Goal: Information Seeking & Learning: Find specific fact

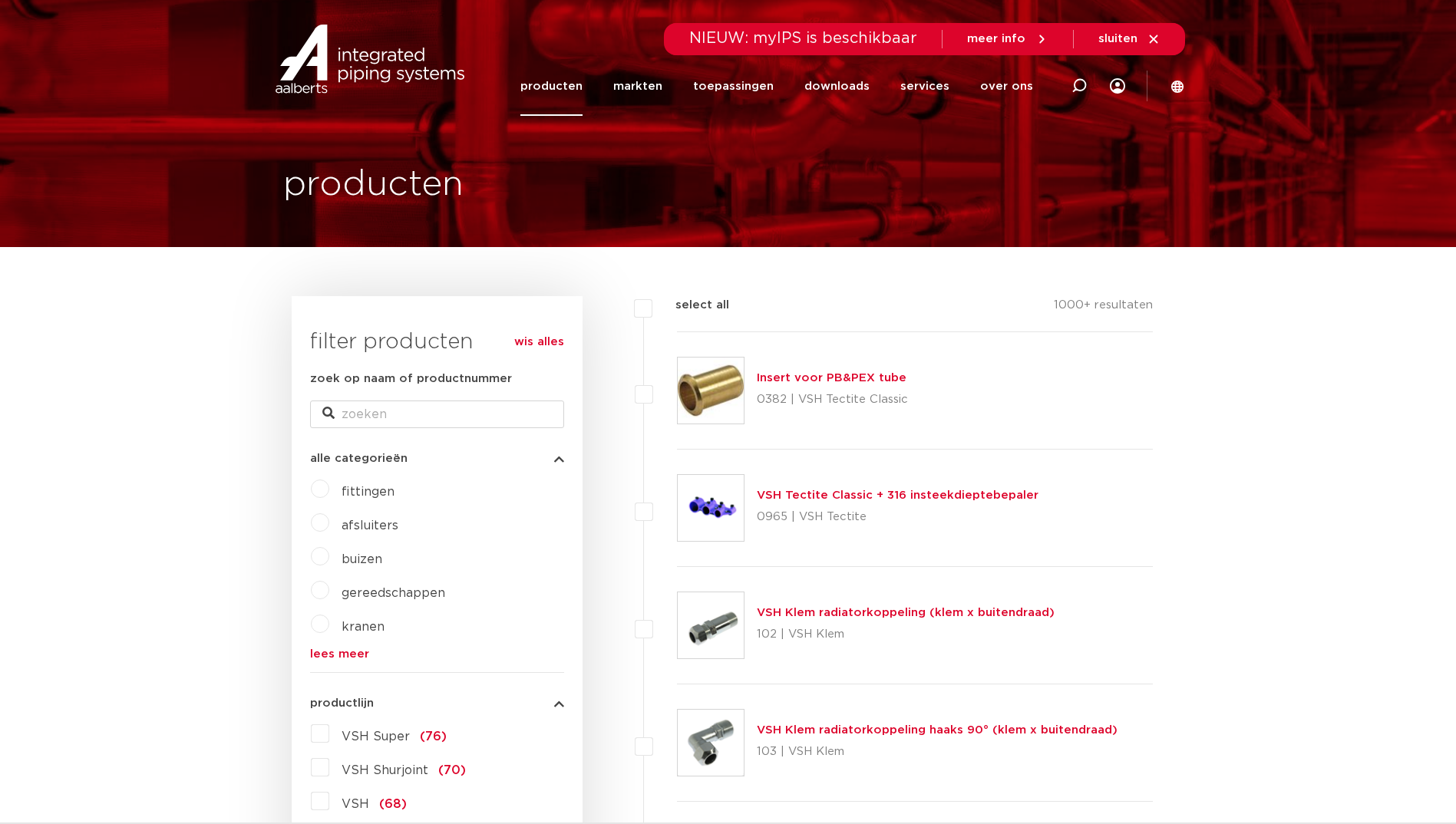
scroll to position [307, 0]
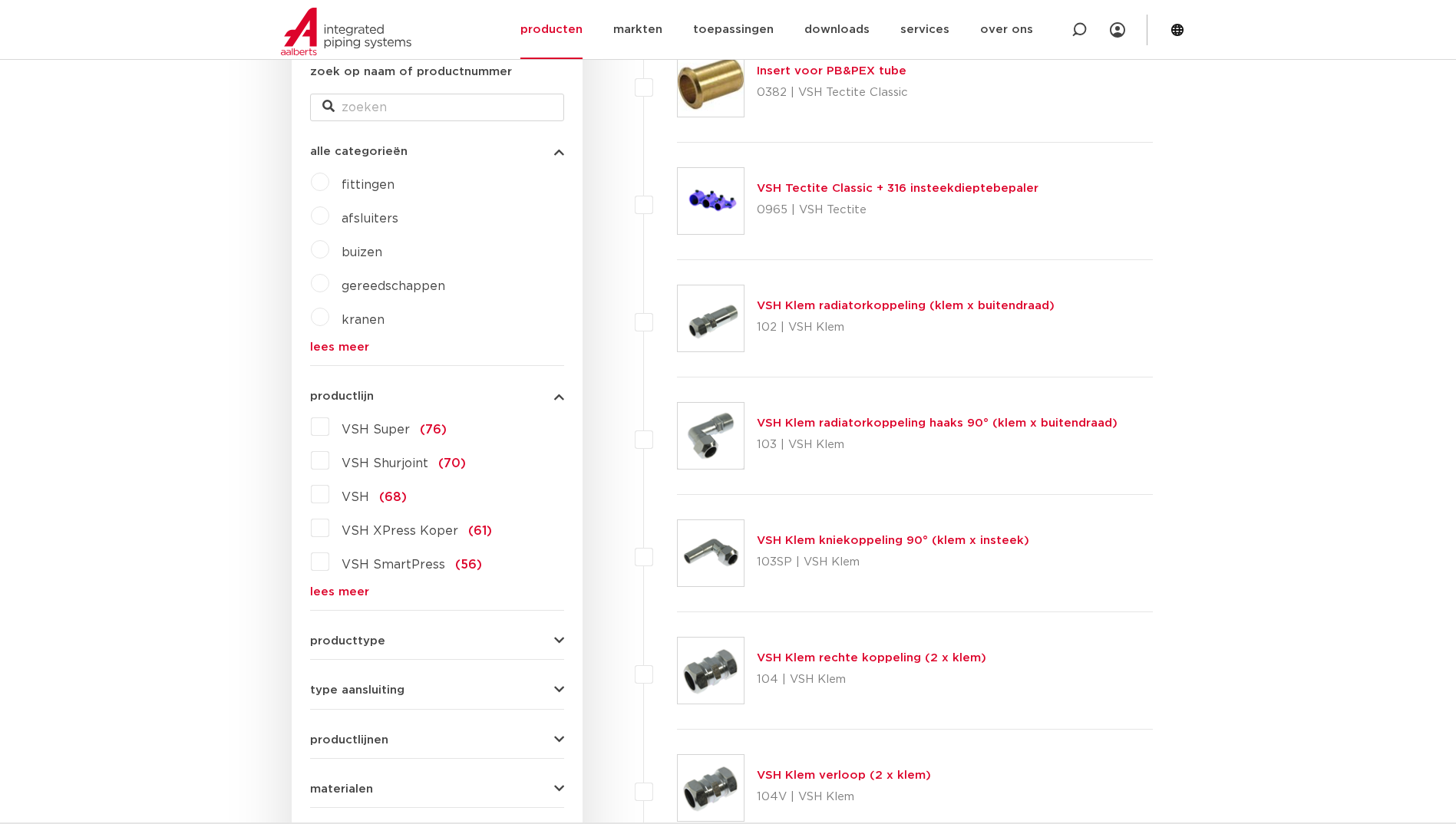
click at [349, 588] on link "lees meer" at bounding box center [437, 592] width 254 height 11
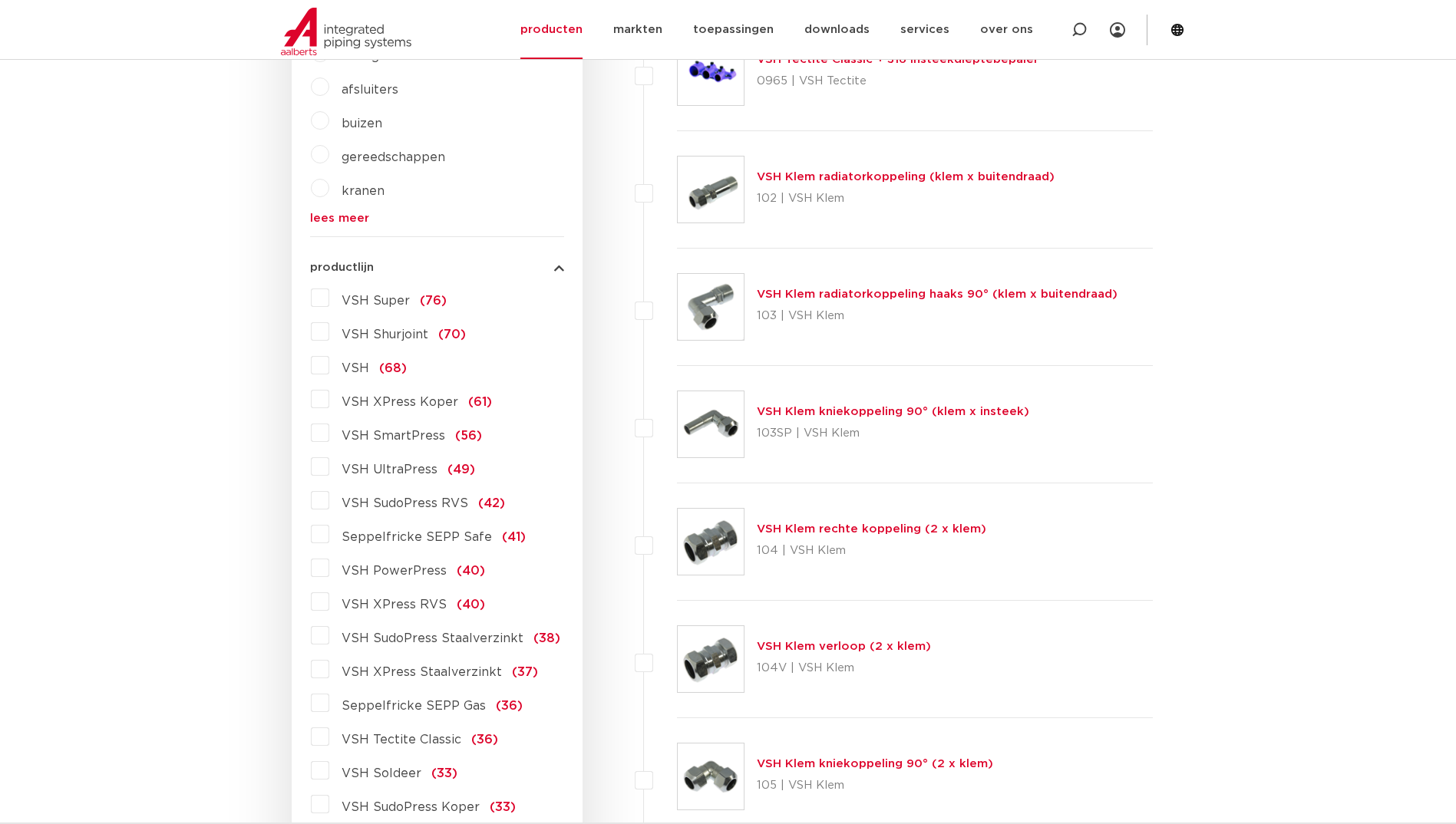
scroll to position [460, 0]
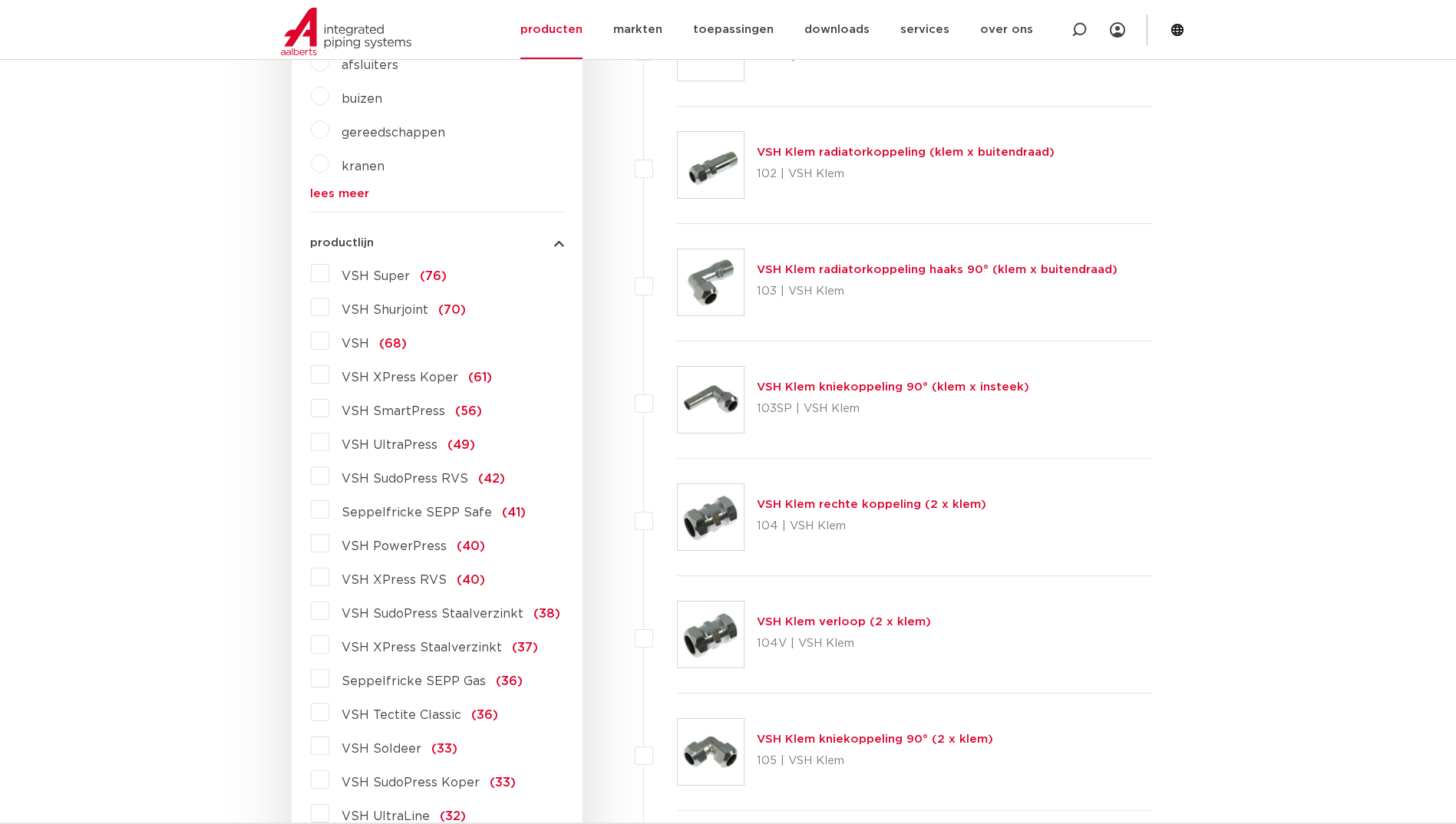
click at [425, 649] on span "VSH XPress Staalverzinkt" at bounding box center [422, 648] width 160 height 12
click at [0, 0] on input "VSH XPress Staalverzinkt (37)" at bounding box center [0, 0] width 0 height 0
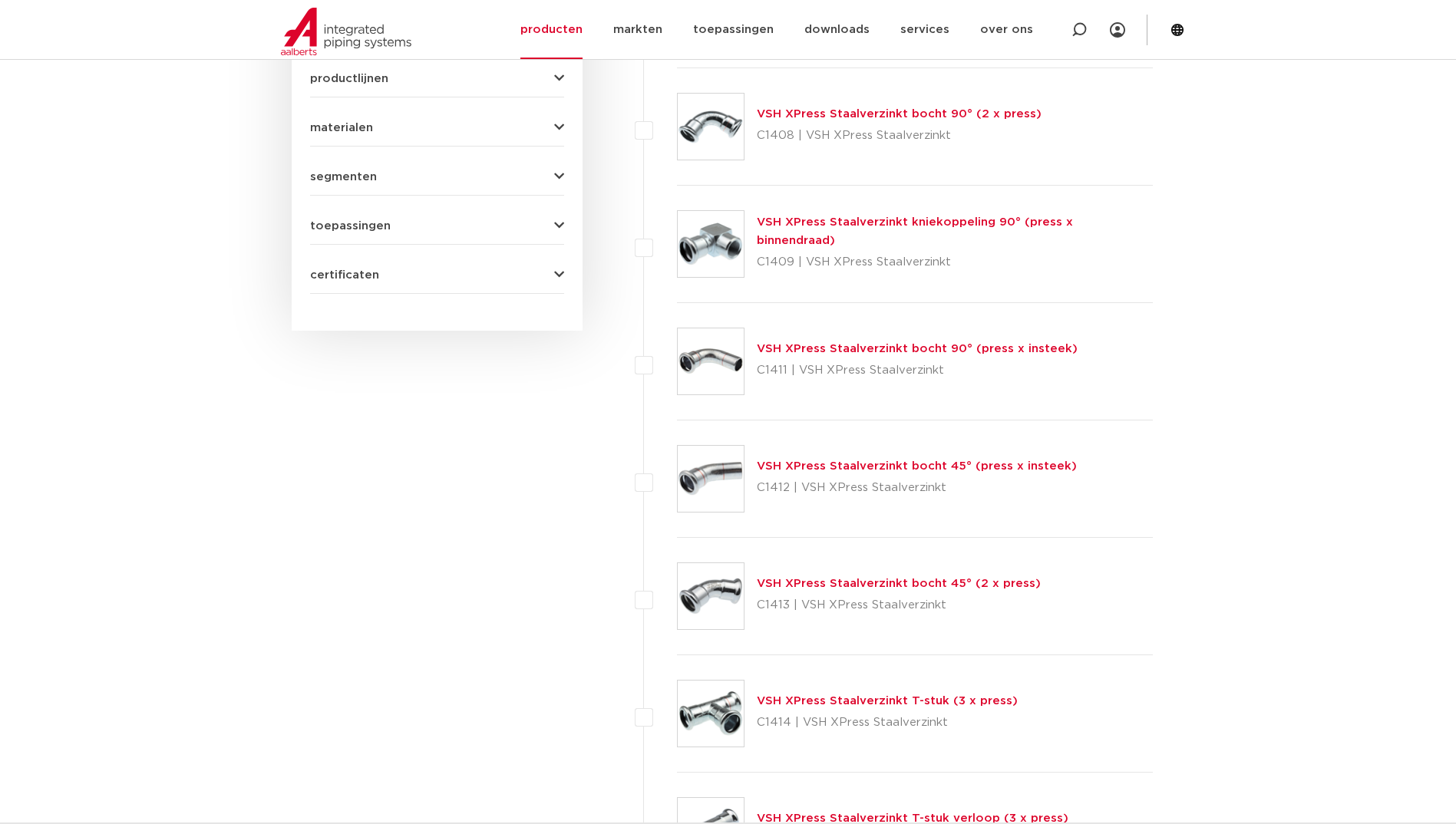
scroll to position [1075, 0]
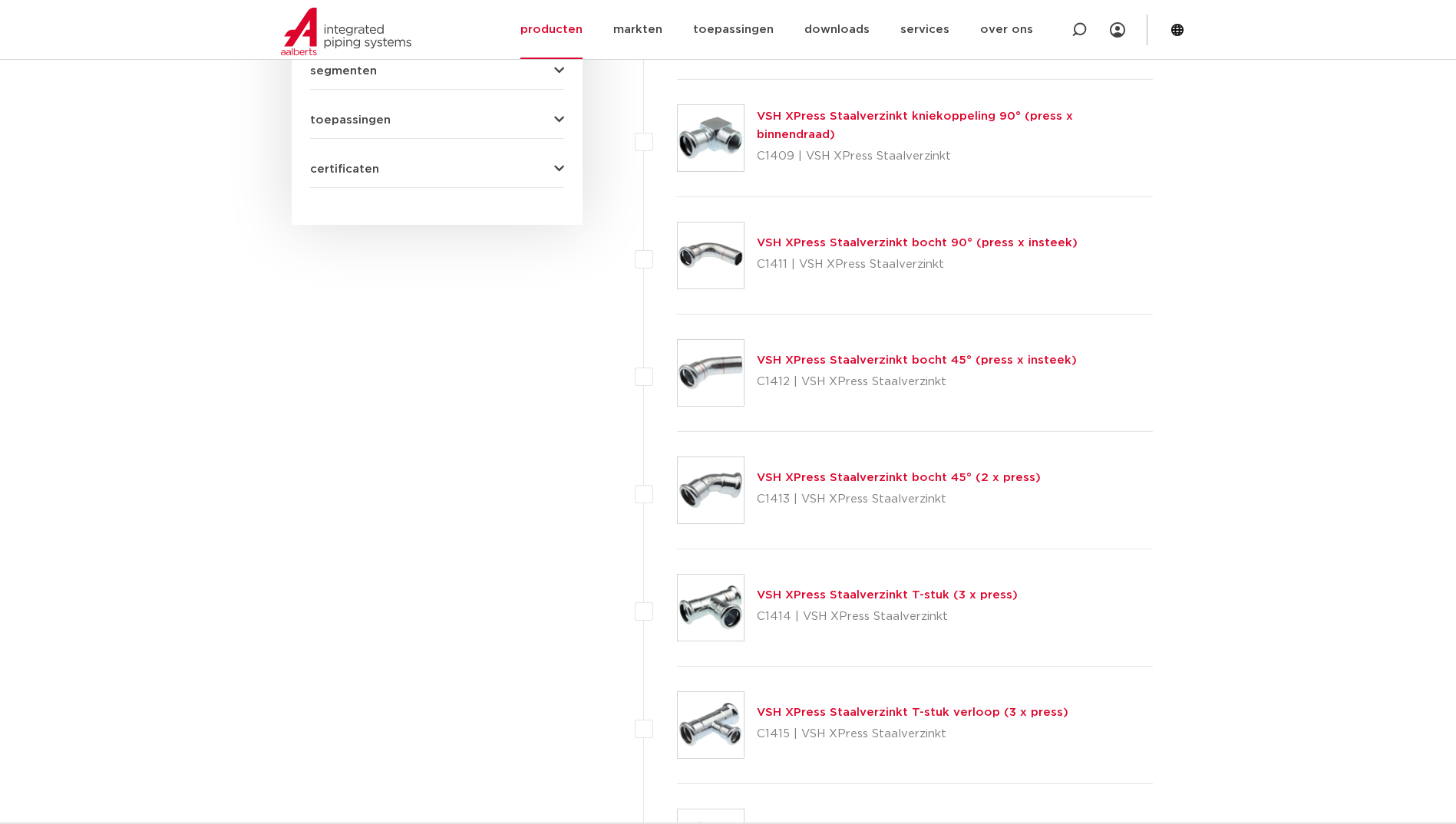
click at [876, 239] on link "VSH XPress Staalverzinkt bocht 90° (press x insteek)" at bounding box center [918, 243] width 321 height 11
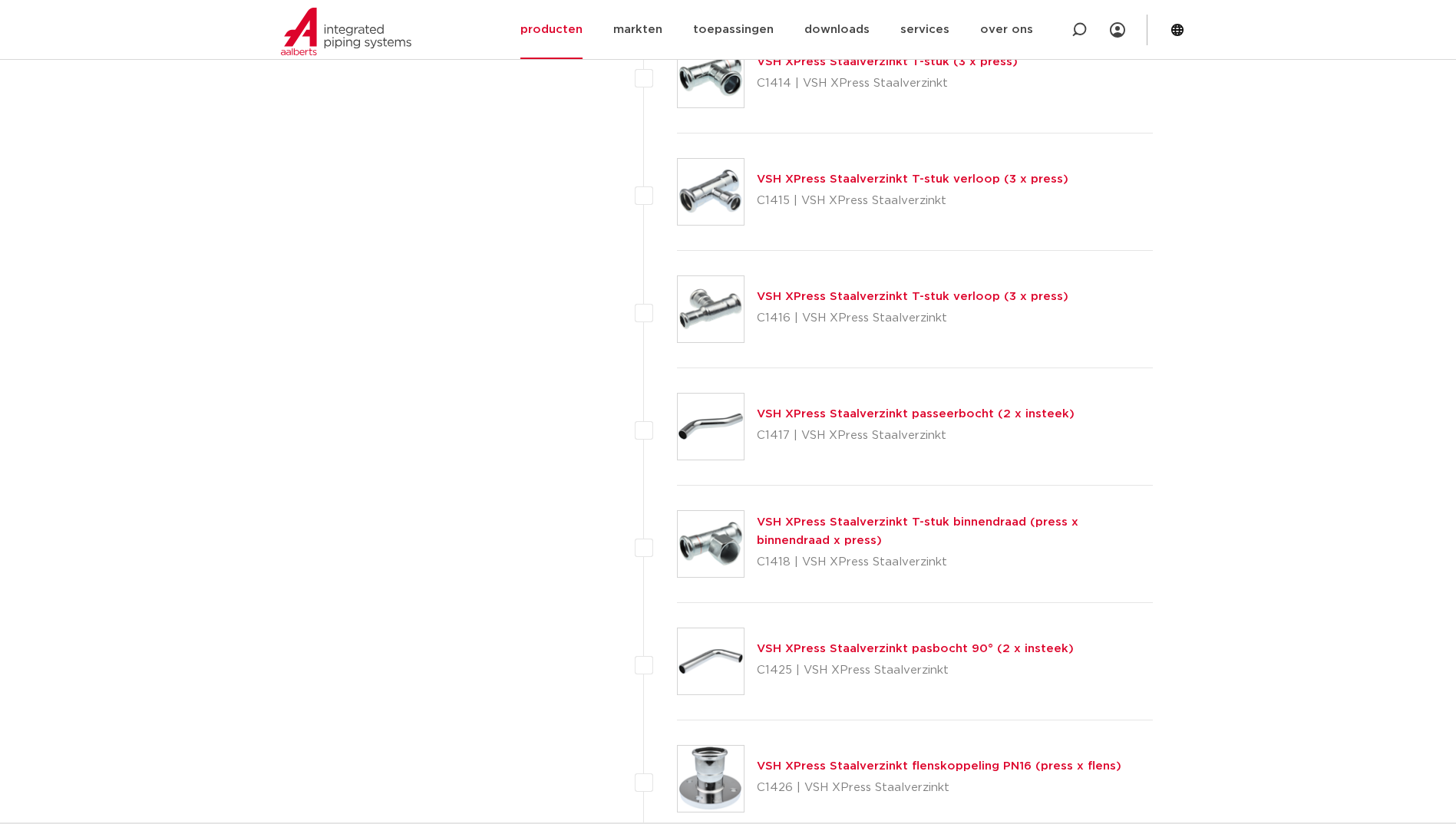
scroll to position [1612, 0]
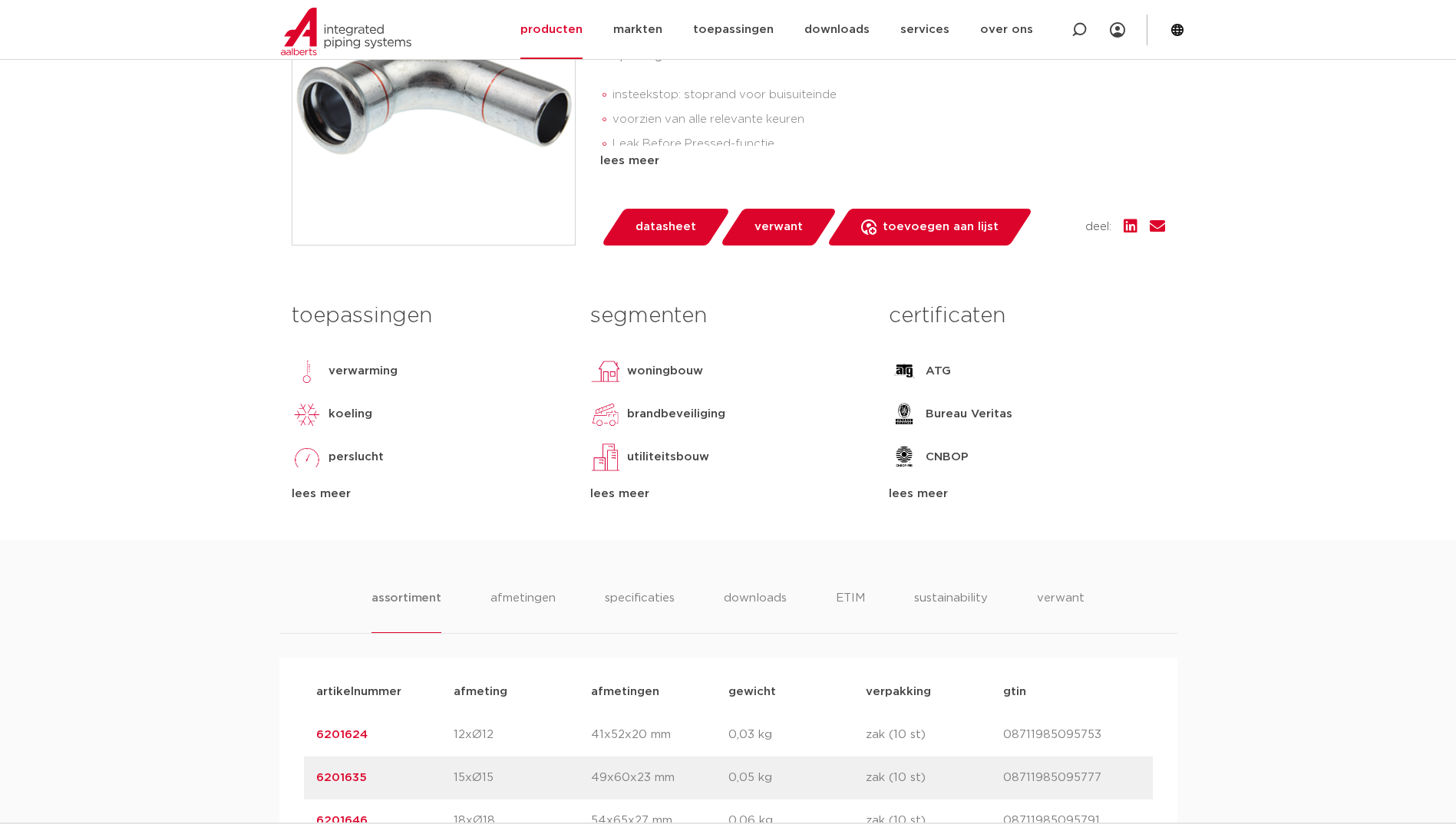
scroll to position [845, 0]
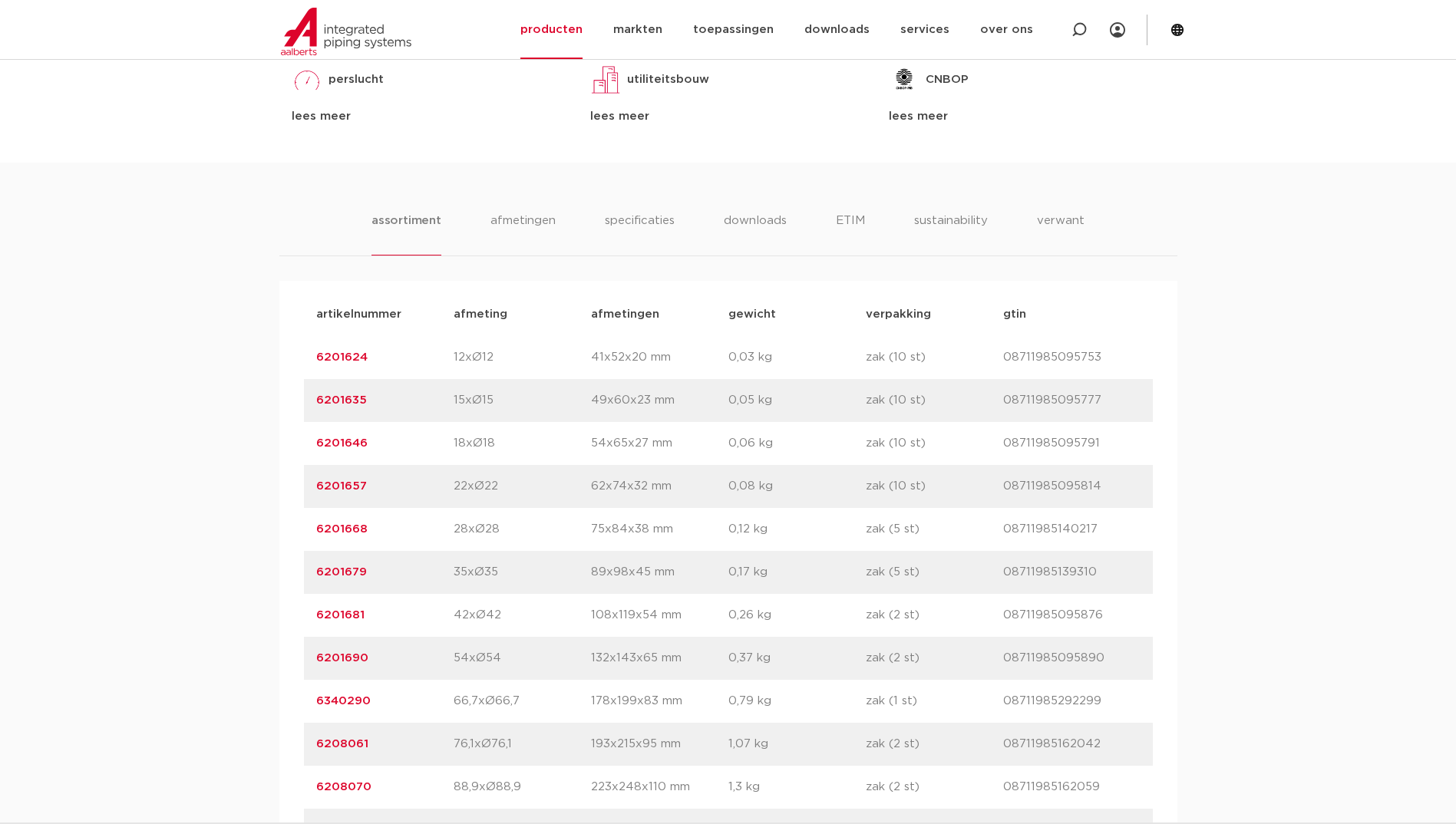
drag, startPoint x: 382, startPoint y: 572, endPoint x: 251, endPoint y: 564, distance: 131.2
click at [251, 564] on div "assortiment [GEOGRAPHIC_DATA] specificaties downloads ETIM sustainability verwa…" at bounding box center [728, 514] width 1456 height 701
copy link "6201679"
drag, startPoint x: 335, startPoint y: 644, endPoint x: 344, endPoint y: 636, distance: 12.0
click at [339, 640] on div "artikelnummer 6201690 afmeting 54xØ54 [GEOGRAPHIC_DATA] 132x143x65 mm gewicht 0…" at bounding box center [728, 659] width 849 height 43
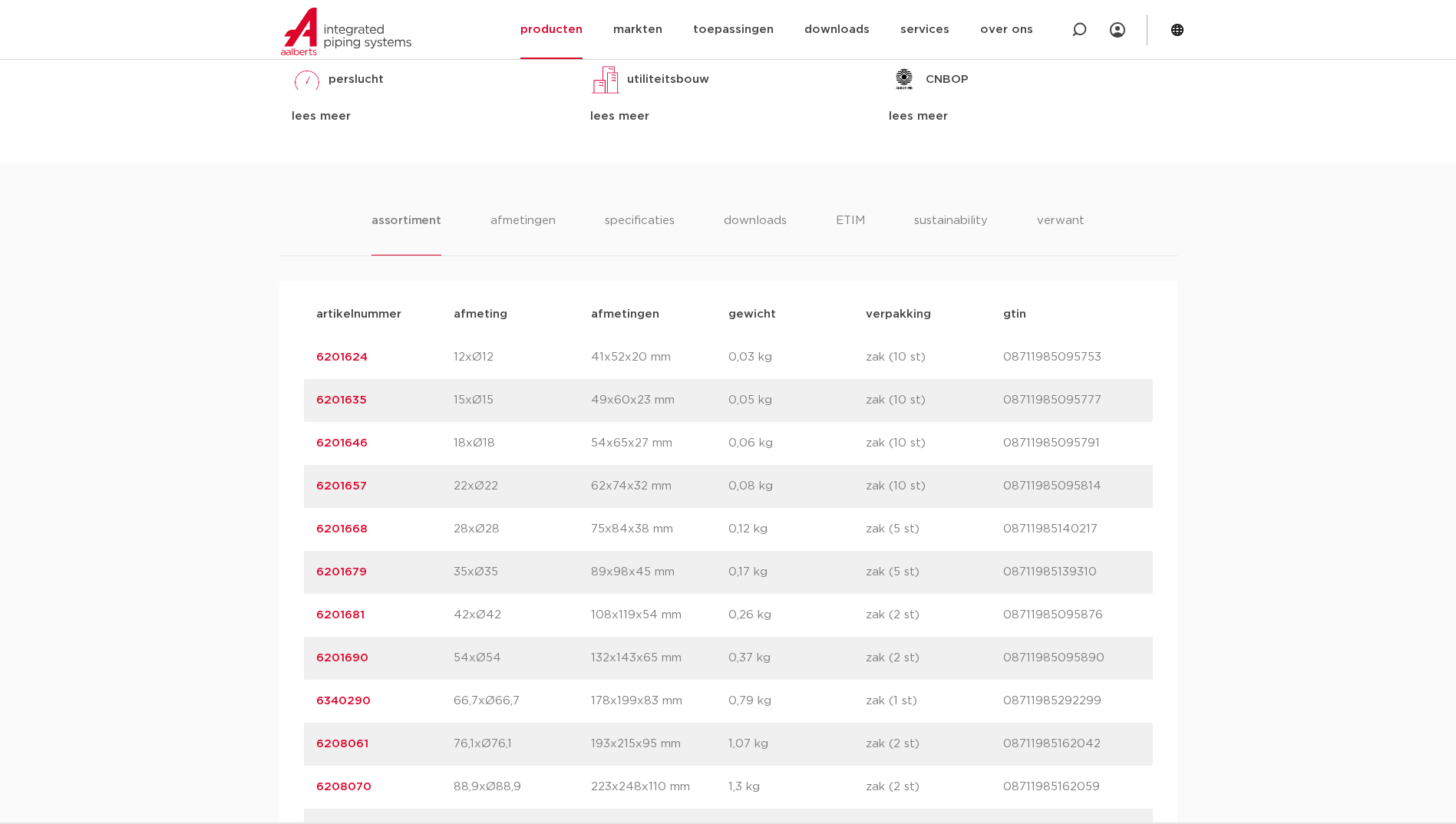
drag, startPoint x: 372, startPoint y: 573, endPoint x: 310, endPoint y: 571, distance: 62.0
click at [310, 571] on div "artikelnummer 6201679 afmeting 35xØ35 [GEOGRAPHIC_DATA] 89x98x45 mm gewicht 0,1…" at bounding box center [728, 573] width 849 height 43
copy link "6201679"
click at [478, 710] on p "66,7xØ66,7" at bounding box center [522, 701] width 138 height 19
drag, startPoint x: 384, startPoint y: 665, endPoint x: 305, endPoint y: 663, distance: 79.0
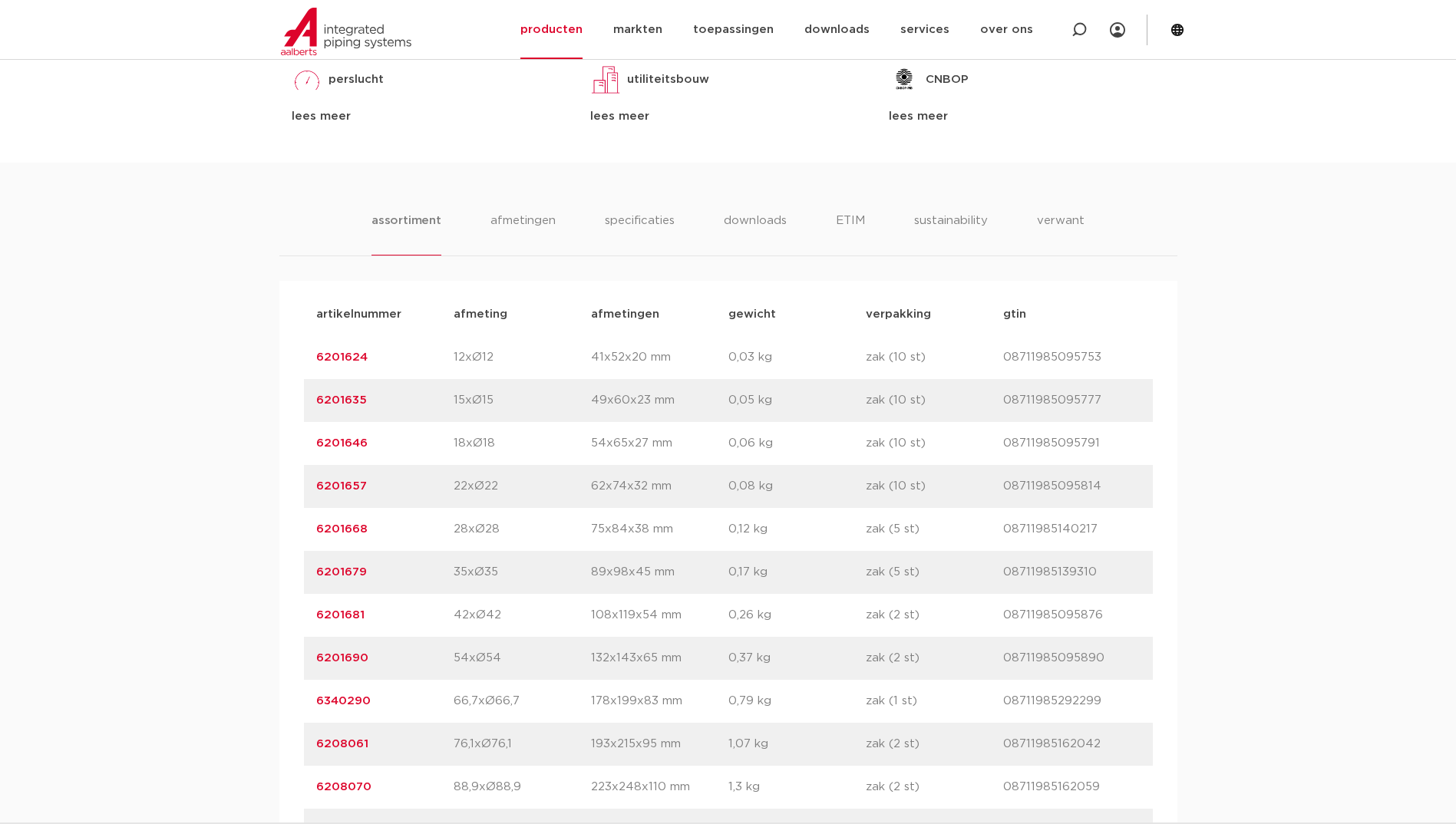
click at [305, 663] on div "artikelnummer 6201690 afmeting 54xØ54 afmetingen 132x143x65 mm gewicht 0,37 kg …" at bounding box center [728, 659] width 849 height 43
copy link "6201690"
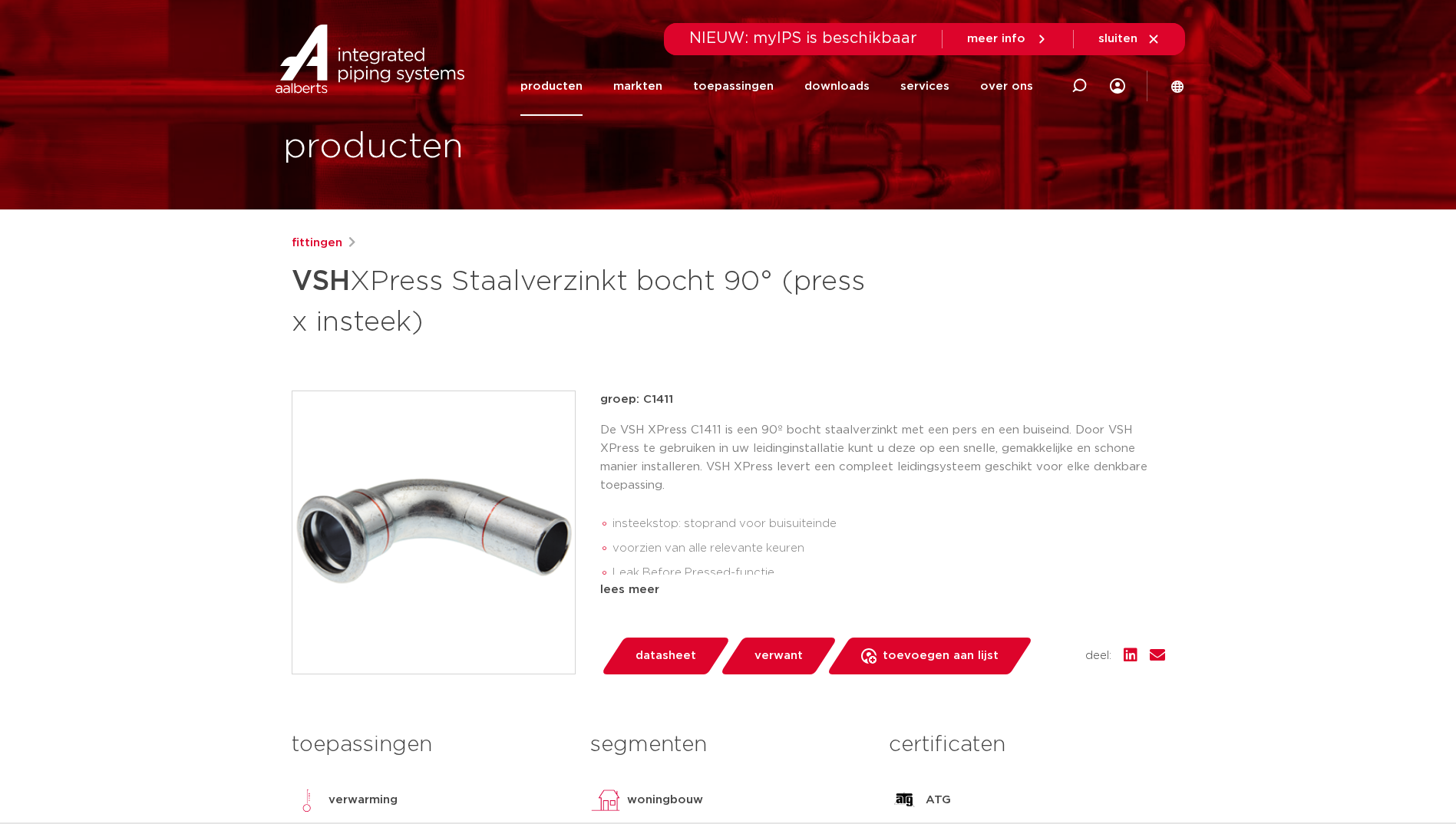
scroll to position [0, 0]
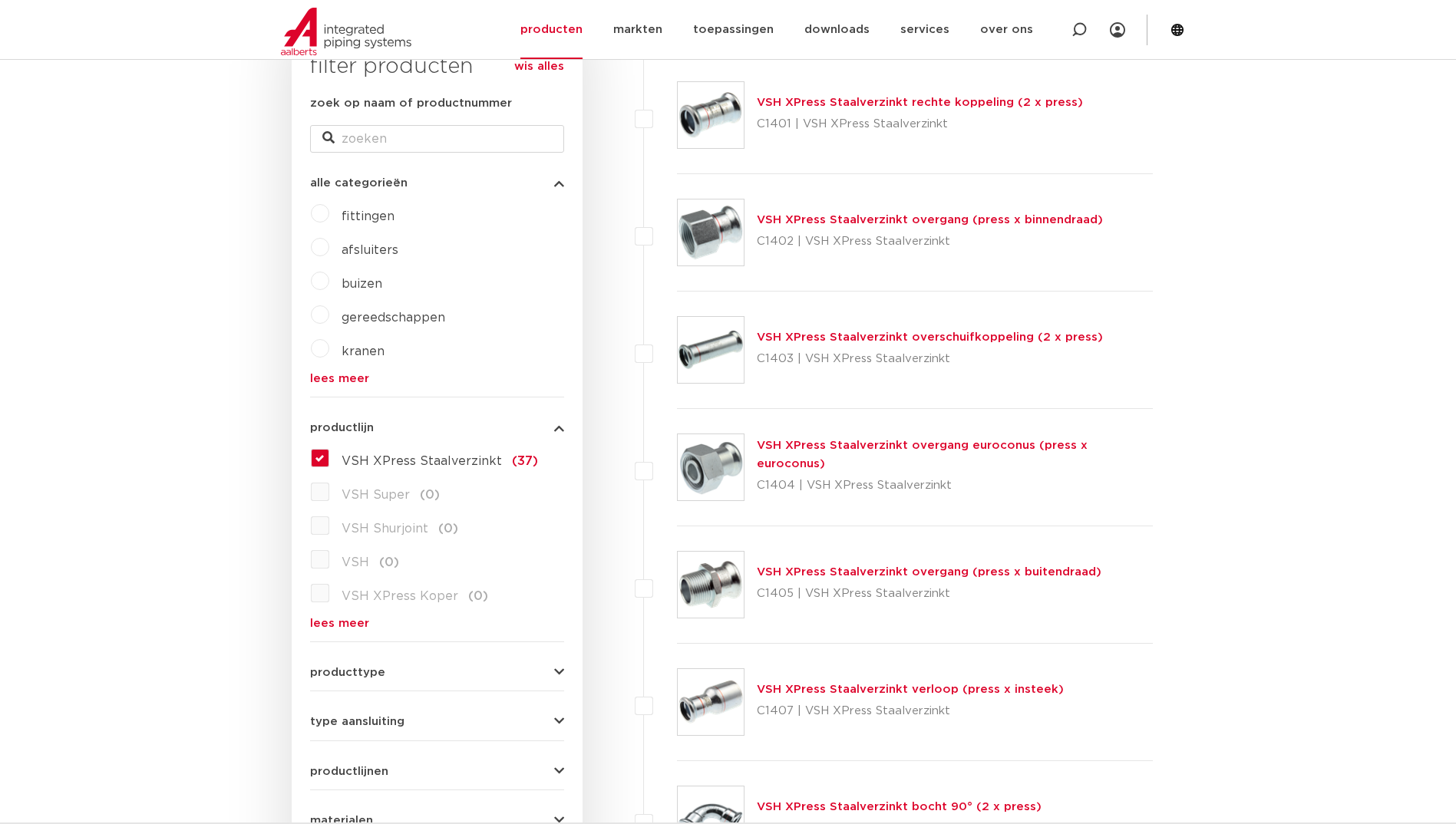
scroll to position [307, 0]
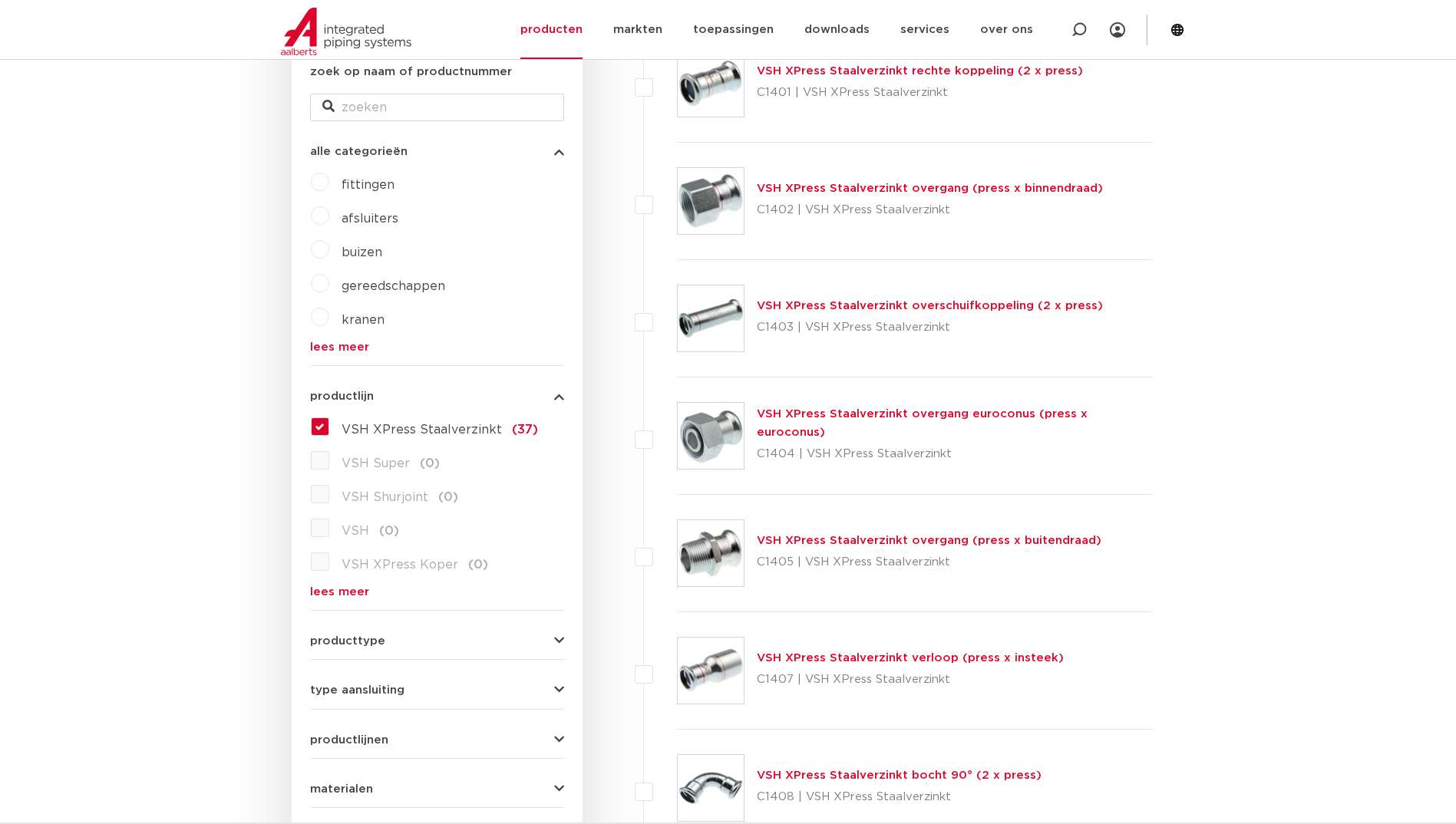
click at [915, 543] on link "VSH XPress Staalverzinkt overgang (press x buitendraad)" at bounding box center [930, 540] width 345 height 11
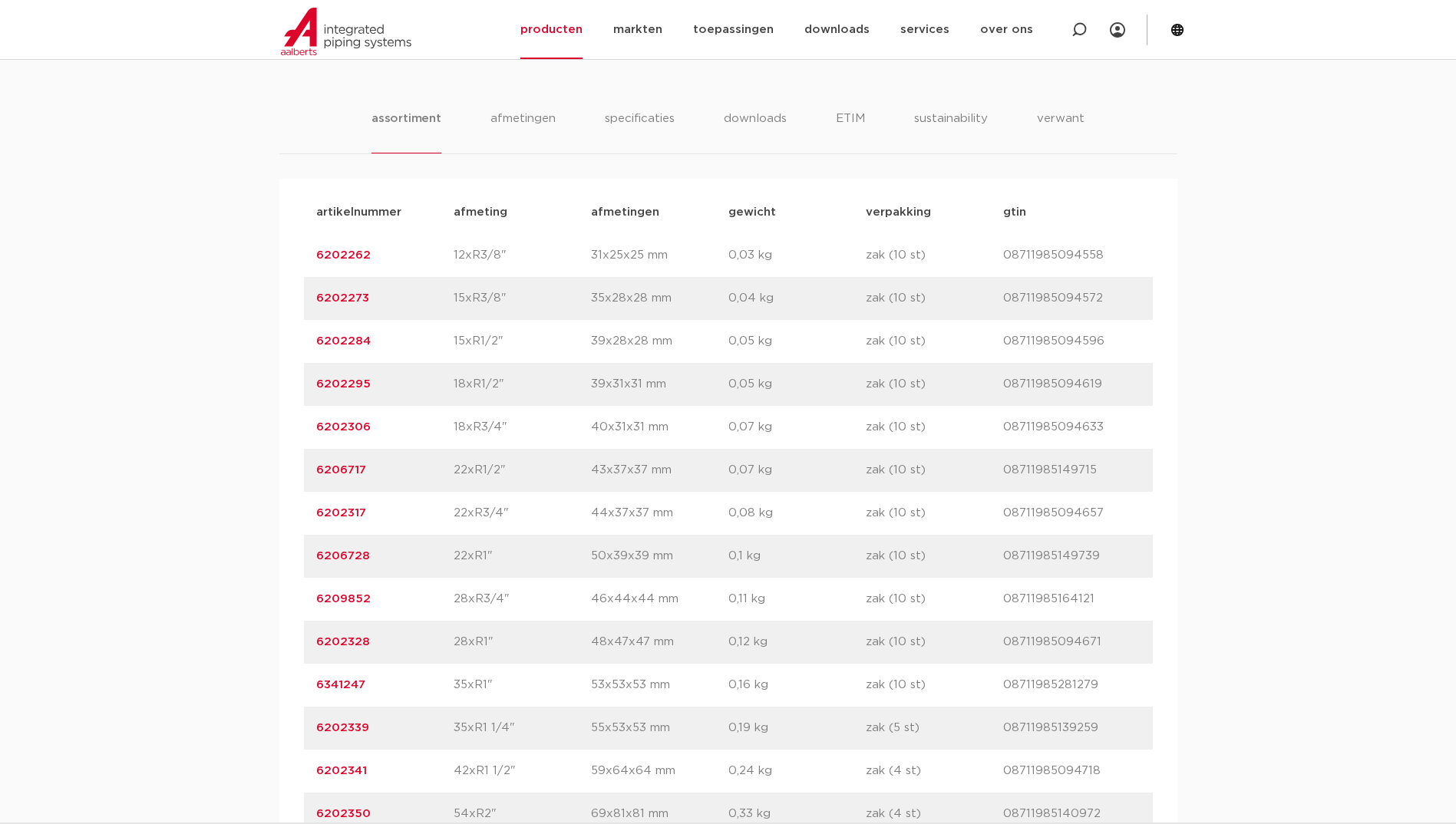
scroll to position [1075, 0]
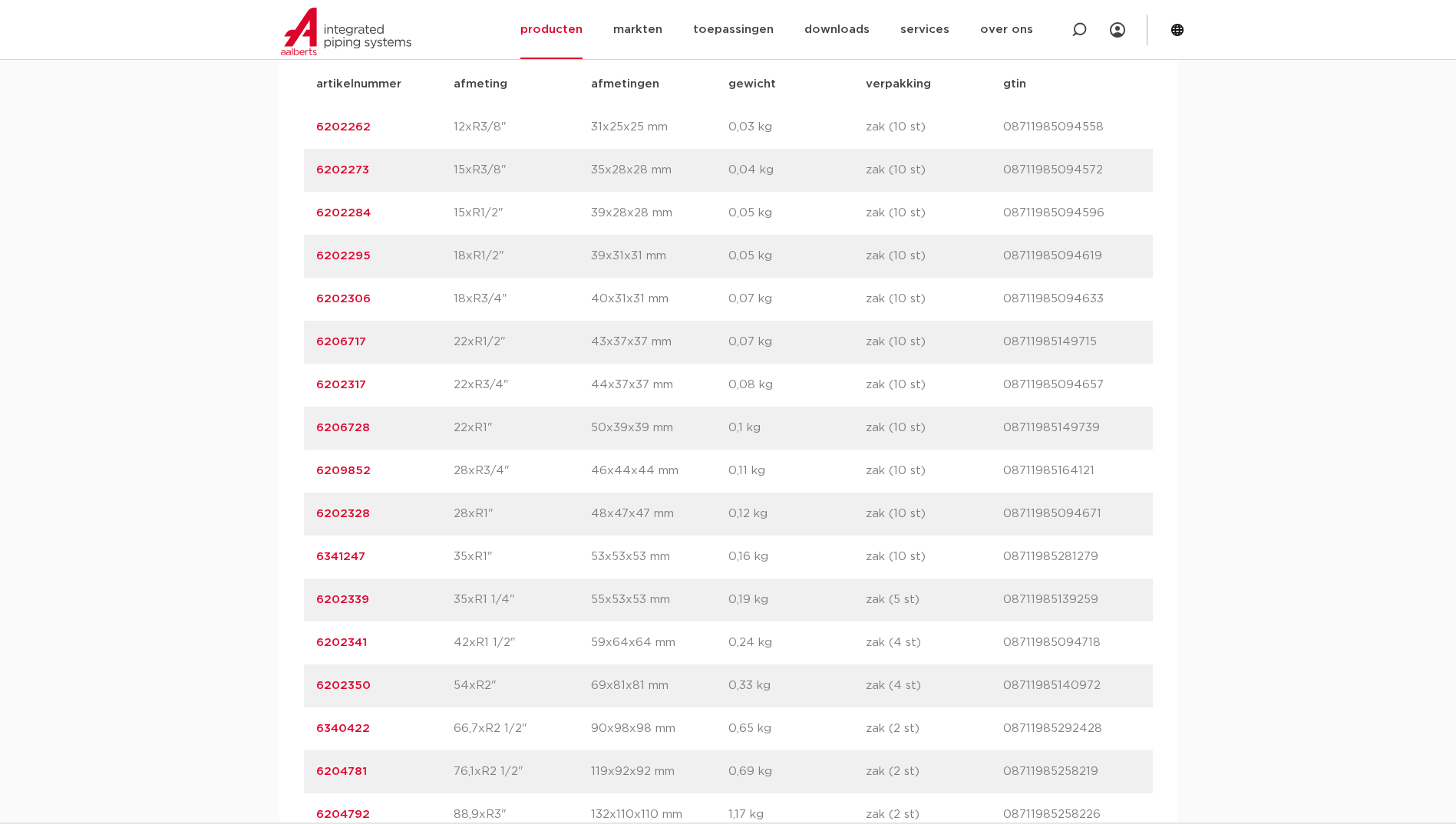
drag, startPoint x: 376, startPoint y: 513, endPoint x: 274, endPoint y: 492, distance: 104.1
click at [274, 492] on div "assortiment afmetingen specificaties downloads ETIM sustainability verwant asso…" at bounding box center [728, 390] width 1456 height 916
drag, startPoint x: 382, startPoint y: 531, endPoint x: 386, endPoint y: 519, distance: 12.6
click at [382, 531] on div "artikelnummer 6202328 afmeting 28xR1" afmetingen 48x47x47 mm gewicht 0,12 kg ve…" at bounding box center [728, 515] width 849 height 43
drag, startPoint x: 388, startPoint y: 508, endPoint x: 258, endPoint y: 507, distance: 130.0
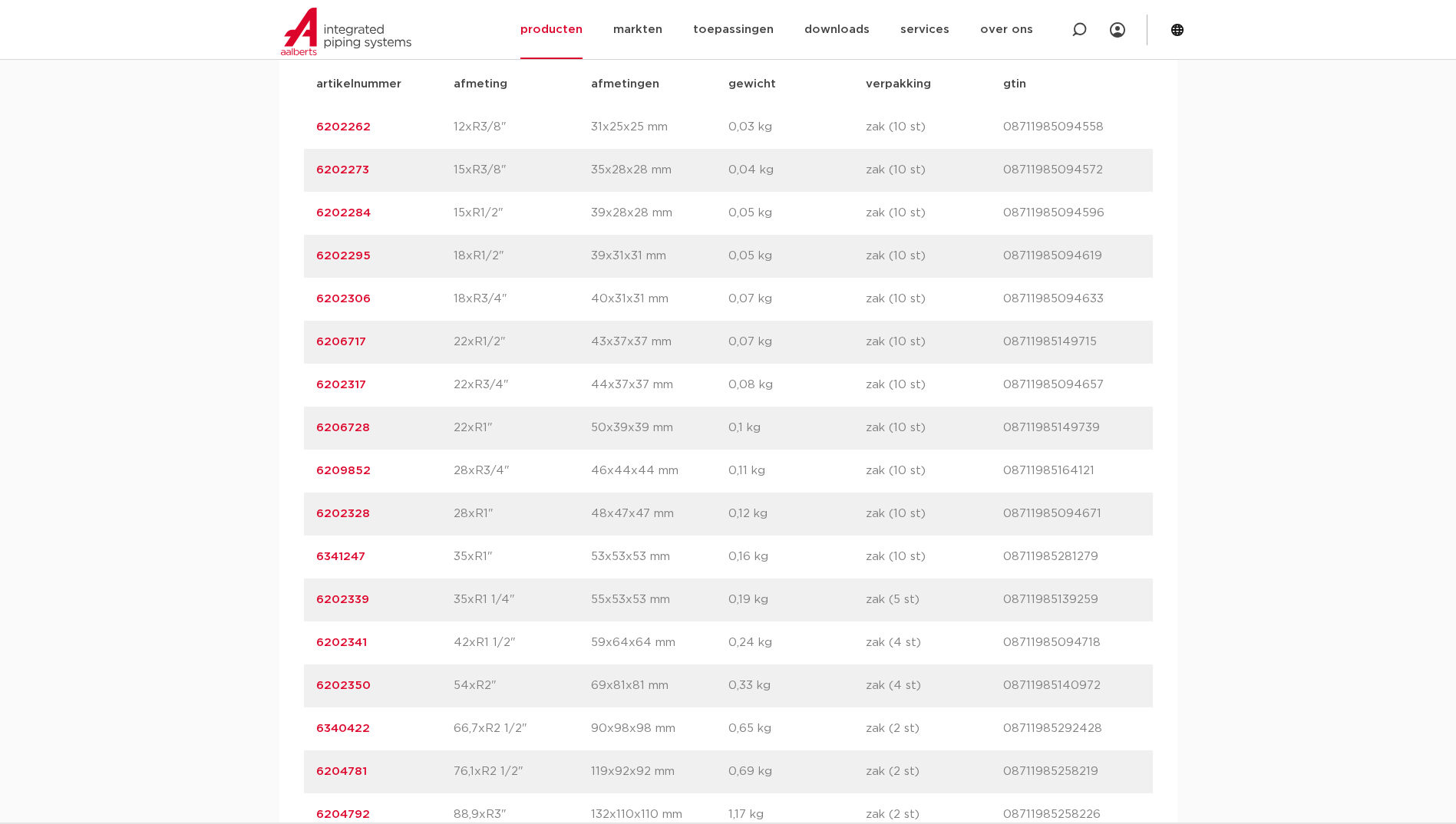
click at [258, 507] on div "assortiment afmetingen specificaties downloads ETIM sustainability verwant asso…" at bounding box center [728, 390] width 1456 height 916
copy link "6202328"
click at [122, 274] on div "assortiment afmetingen specificaties downloads ETIM sustainability verwant asso…" at bounding box center [728, 390] width 1456 height 916
